Goal: Check status: Check status

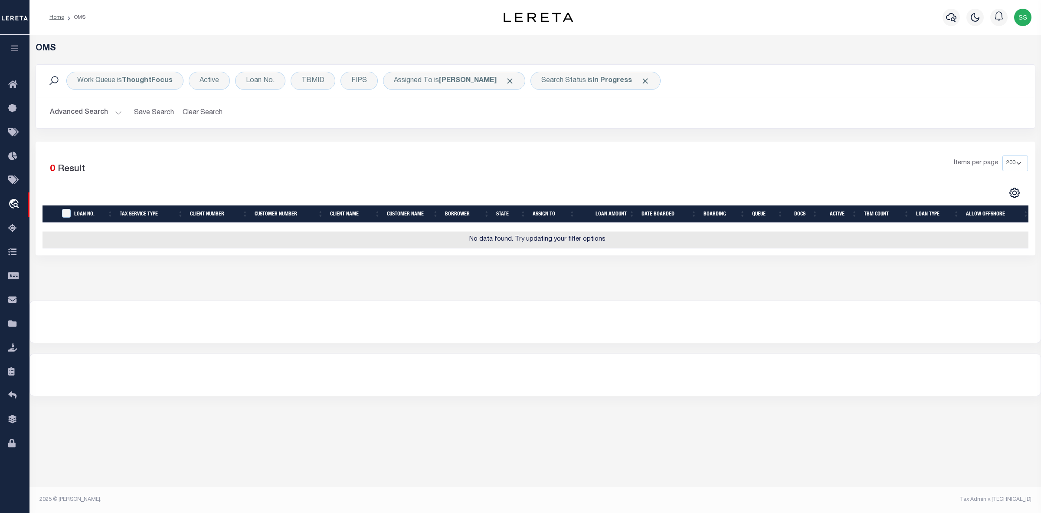
select select "200"
click at [576, 80] on div "Search Status is In Progress" at bounding box center [596, 81] width 130 height 18
select select "IP"
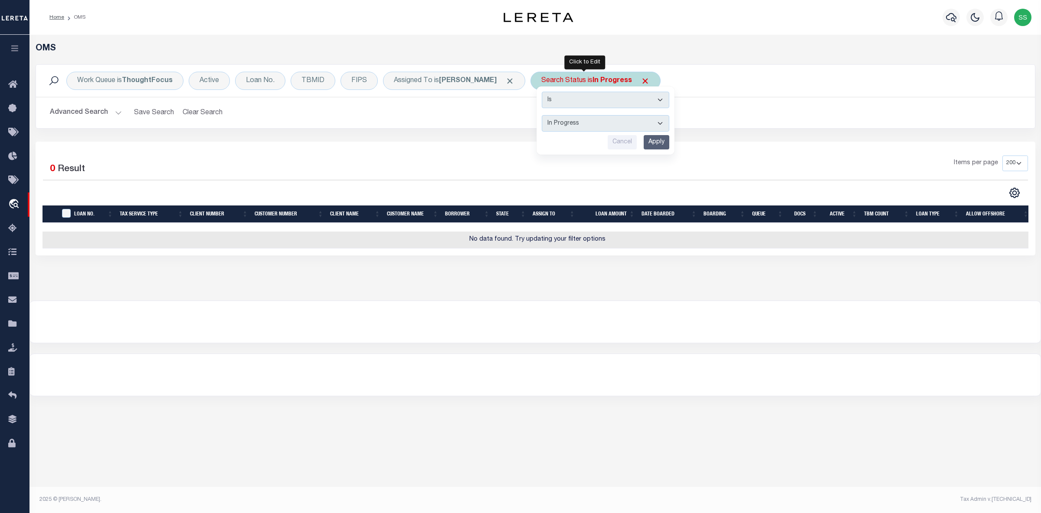
click at [644, 141] on input "Apply" at bounding box center [657, 142] width 26 height 14
click at [593, 80] on b "In Progress" at bounding box center [612, 80] width 39 height 7
click at [578, 124] on select "Automated Search Bad Parcel Complete Duplicate Parcel High Dollar Reporting In …" at bounding box center [606, 123] width 128 height 16
select select "RD"
click at [542, 115] on select "Automated Search Bad Parcel Complete Duplicate Parcel High Dollar Reporting In …" at bounding box center [606, 123] width 128 height 16
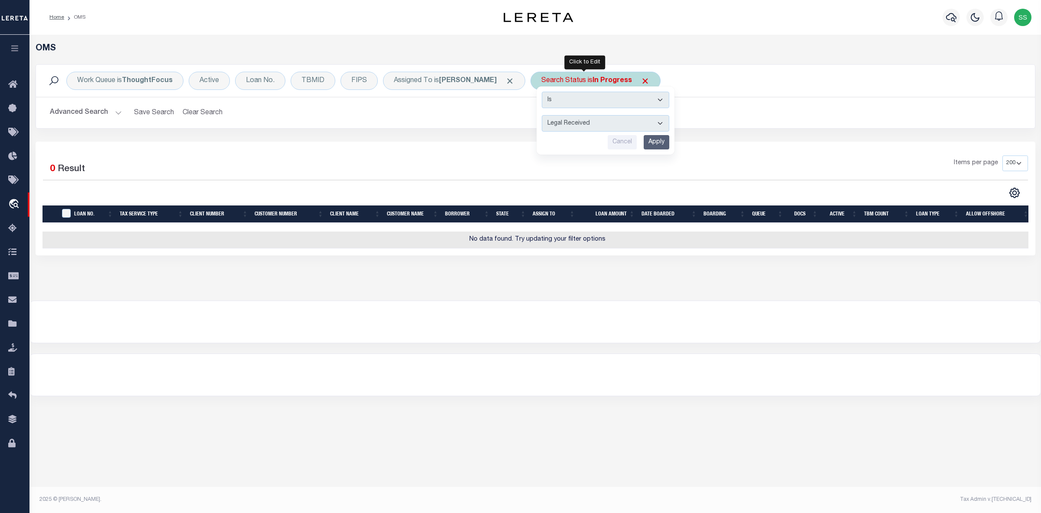
click at [649, 141] on input "Apply" at bounding box center [657, 142] width 26 height 14
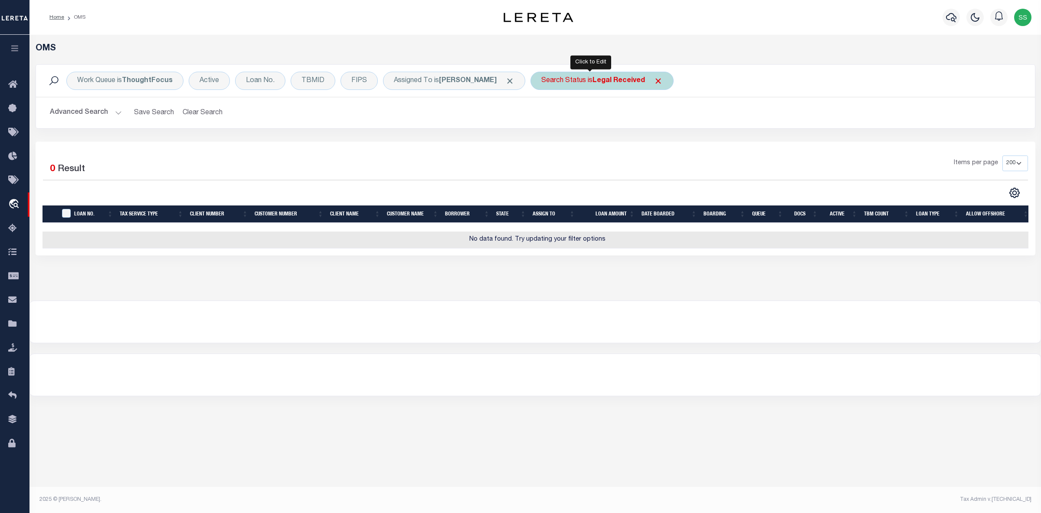
click at [633, 83] on b "Legal Received" at bounding box center [619, 80] width 53 height 7
click at [577, 125] on select "Automated Search Bad Parcel Complete Duplicate Parcel High Dollar Reporting In …" at bounding box center [606, 123] width 128 height 16
select select "IP"
click at [542, 115] on select "Automated Search Bad Parcel Complete Duplicate Parcel High Dollar Reporting In …" at bounding box center [606, 123] width 128 height 16
click at [652, 144] on input "Apply" at bounding box center [657, 142] width 26 height 14
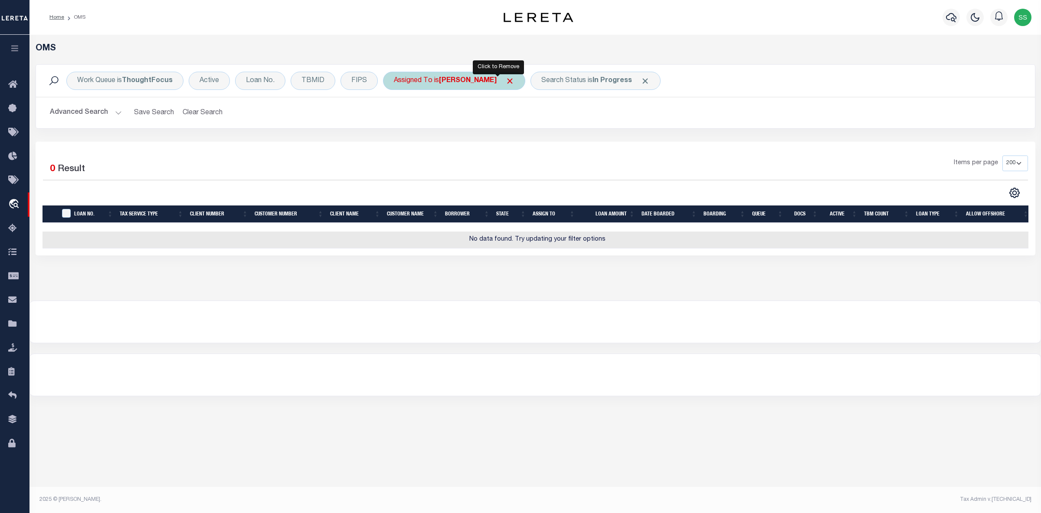
click at [506, 79] on span "Click to Remove" at bounding box center [510, 80] width 9 height 9
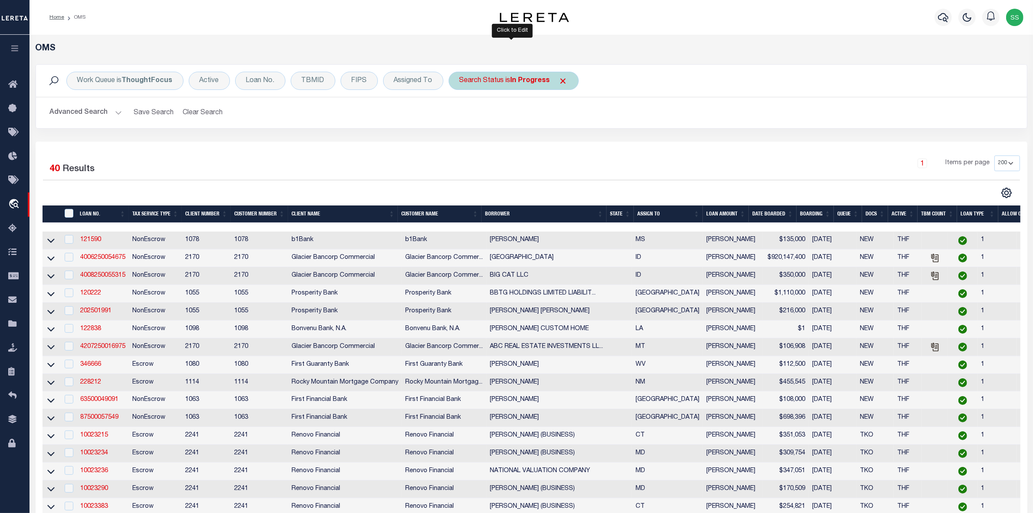
click at [548, 81] on div "Search Status is In Progress" at bounding box center [514, 81] width 130 height 18
click at [501, 124] on select "Automated Search Bad Parcel Complete Duplicate Parcel High Dollar Reporting In …" at bounding box center [524, 123] width 128 height 16
select select "RD"
click at [460, 115] on select "Automated Search Bad Parcel Complete Duplicate Parcel High Dollar Reporting In …" at bounding box center [524, 123] width 128 height 16
click at [581, 142] on input "Apply" at bounding box center [575, 142] width 26 height 14
